Goal: Task Accomplishment & Management: Manage account settings

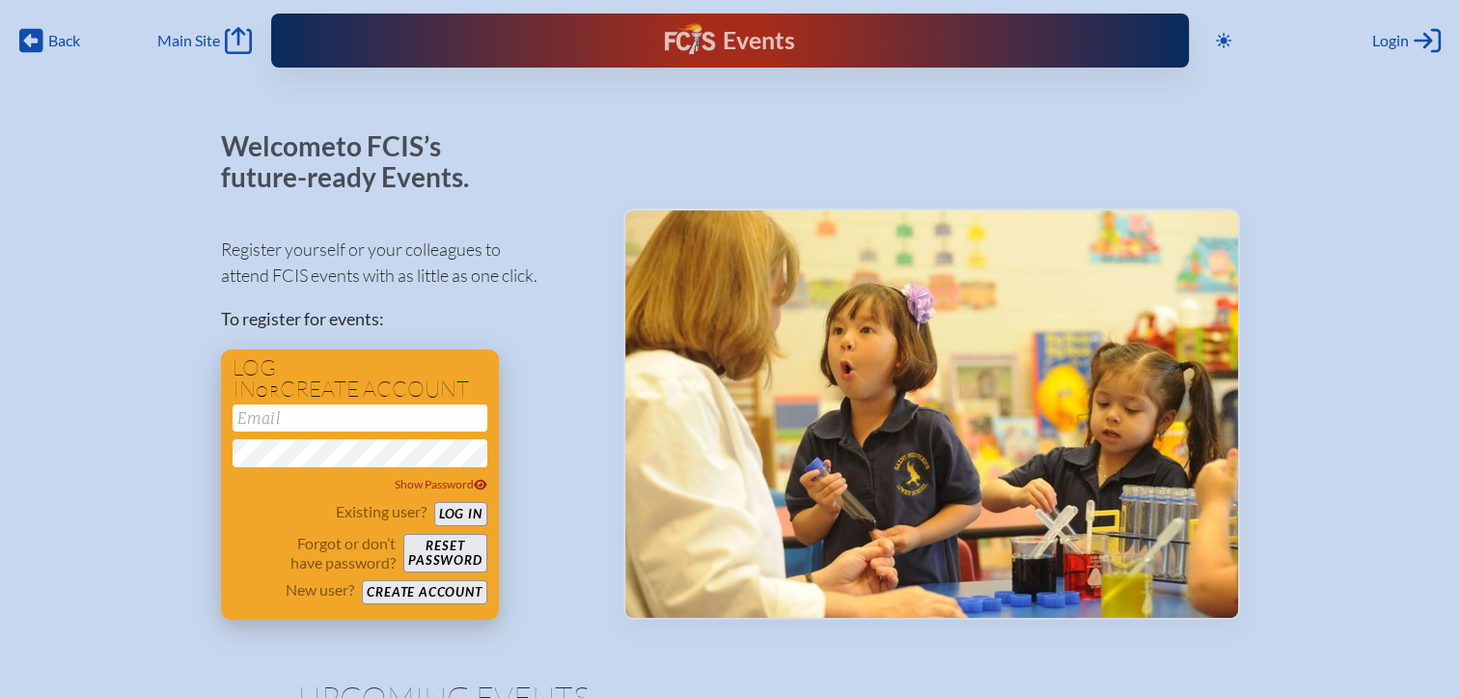
type input "[EMAIL_ADDRESS][DOMAIN_NAME]"
click at [447, 504] on button "Log in" at bounding box center [460, 514] width 53 height 24
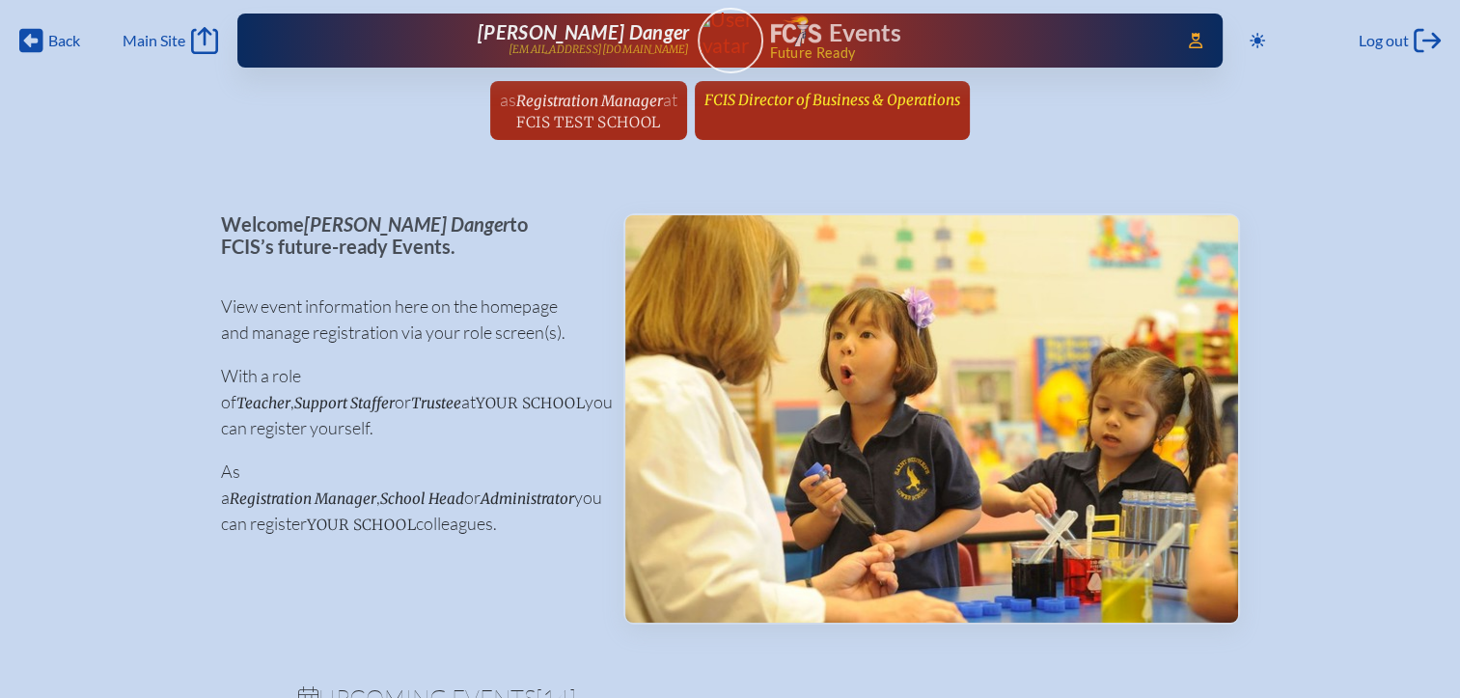
click at [846, 100] on span "FCIS Director of Business & Operations" at bounding box center [832, 100] width 256 height 18
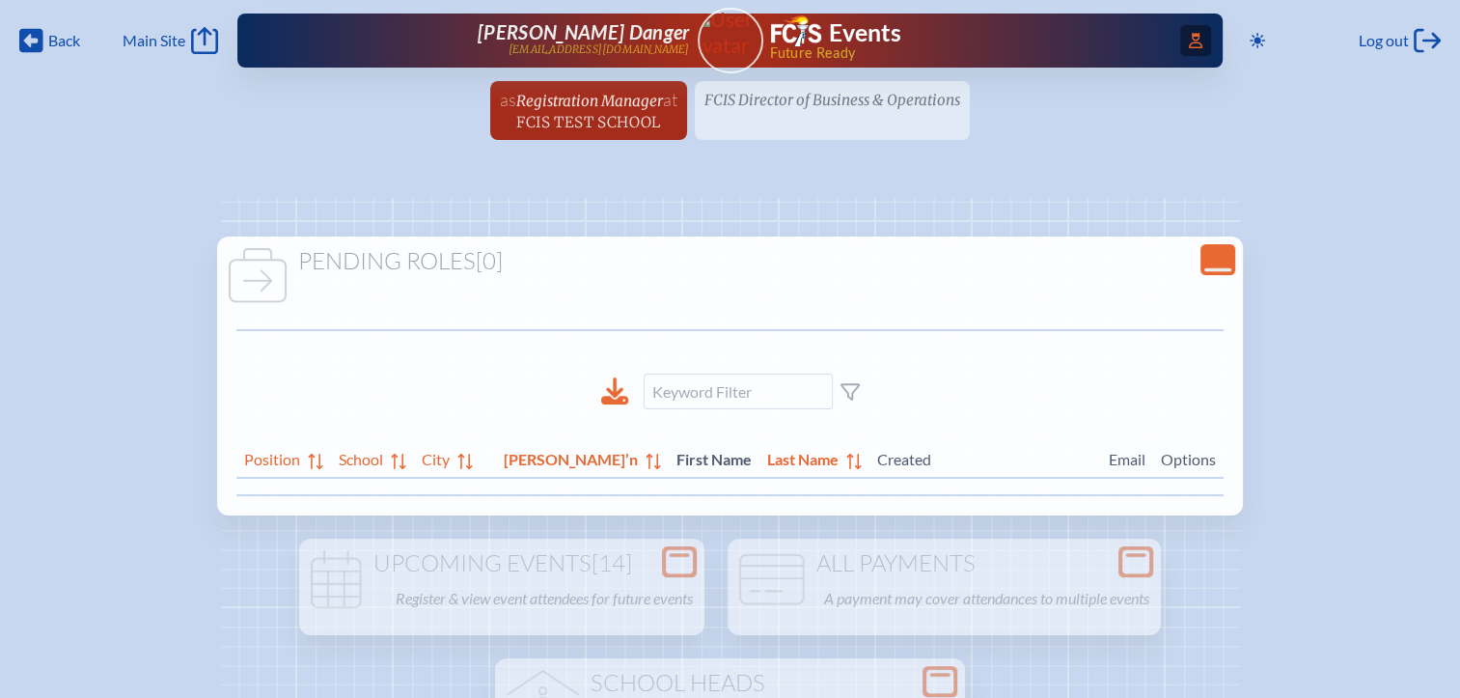
click at [1189, 49] on span "Access Users..." at bounding box center [1195, 40] width 31 height 31
